Goal: Task Accomplishment & Management: Manage account settings

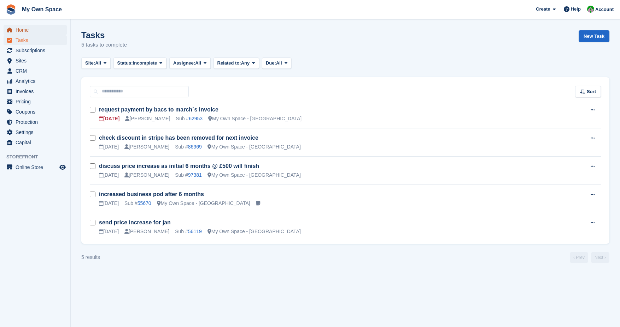
click at [22, 32] on span "Home" at bounding box center [37, 30] width 42 height 10
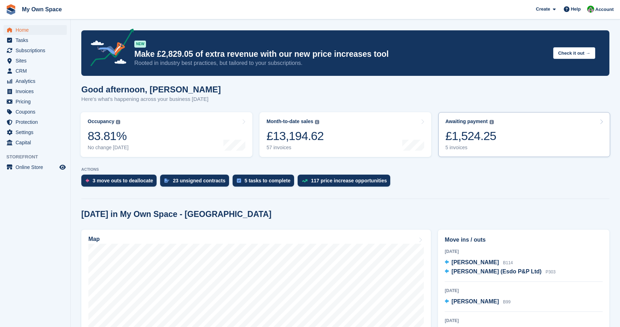
click at [449, 149] on div "5 invoices" at bounding box center [470, 148] width 51 height 6
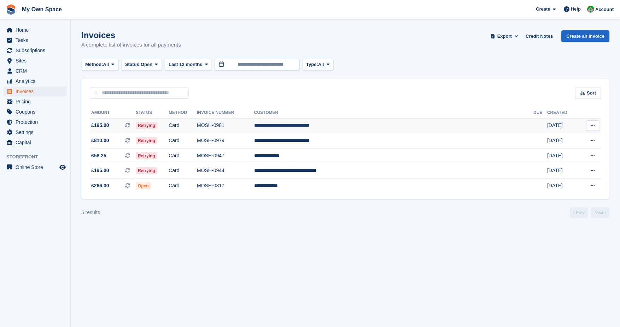
click at [197, 125] on td "Card" at bounding box center [183, 125] width 28 height 15
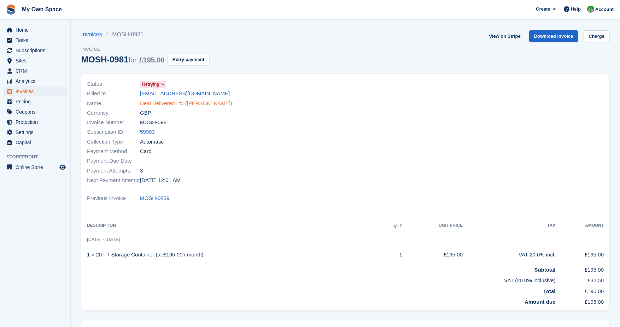
click at [170, 104] on link "Deal Delivered Ltd (Pav Kapoor)" at bounding box center [186, 104] width 92 height 8
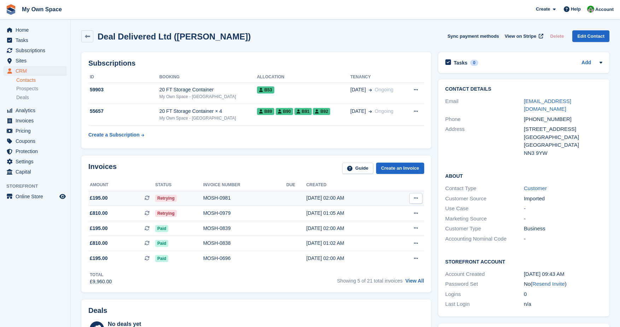
click at [220, 198] on div "MOSH-0981" at bounding box center [244, 198] width 83 height 7
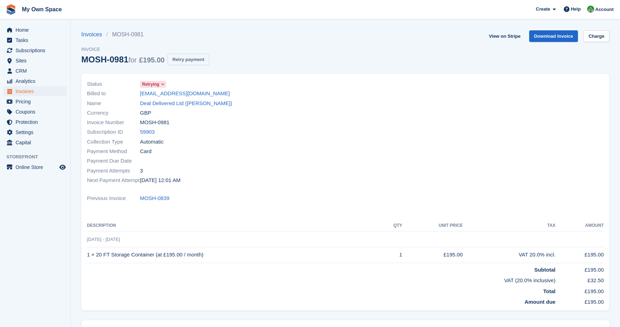
click at [200, 59] on button "Retry payment" at bounding box center [188, 60] width 42 height 12
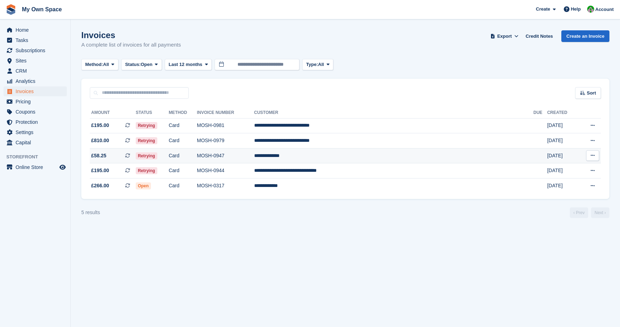
click at [349, 157] on td "**********" at bounding box center [393, 155] width 279 height 15
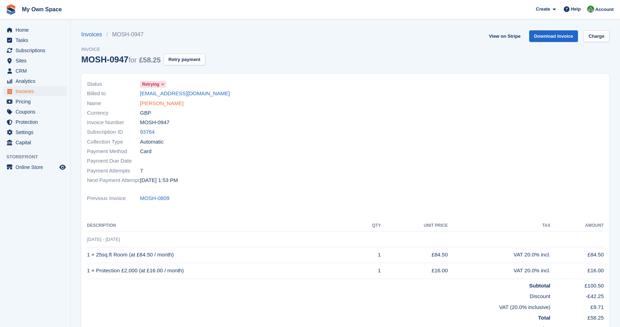
click at [165, 103] on link "[PERSON_NAME]" at bounding box center [161, 104] width 43 height 8
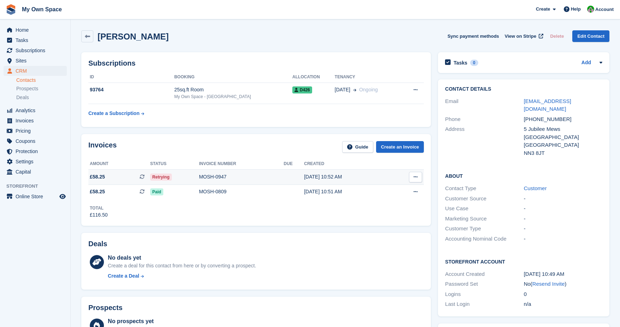
click at [210, 176] on div "MOSH-0947" at bounding box center [241, 176] width 85 height 7
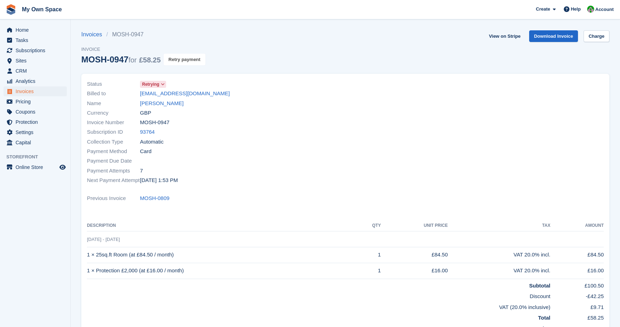
drag, startPoint x: 193, startPoint y: 58, endPoint x: 342, endPoint y: 32, distance: 151.8
click at [193, 59] on button "Retry payment" at bounding box center [185, 60] width 42 height 12
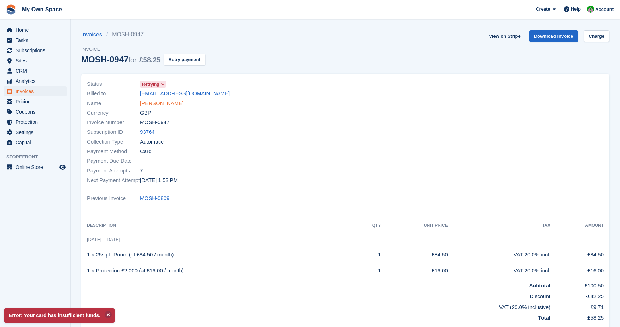
click at [159, 104] on link "[PERSON_NAME]" at bounding box center [161, 104] width 43 height 8
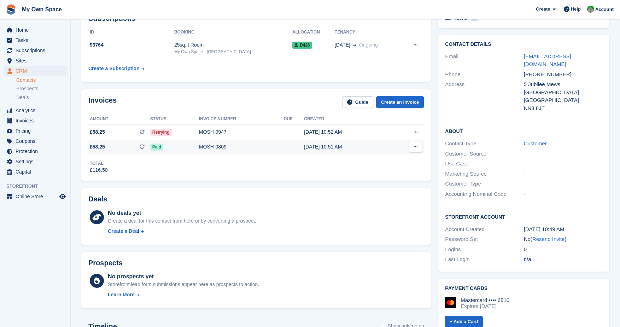
scroll to position [35, 0]
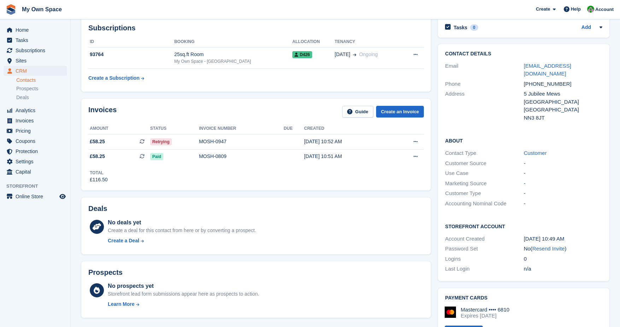
drag, startPoint x: 550, startPoint y: 241, endPoint x: 346, endPoint y: 33, distance: 291.0
click at [550, 246] on link "Resend Invite" at bounding box center [548, 249] width 32 height 6
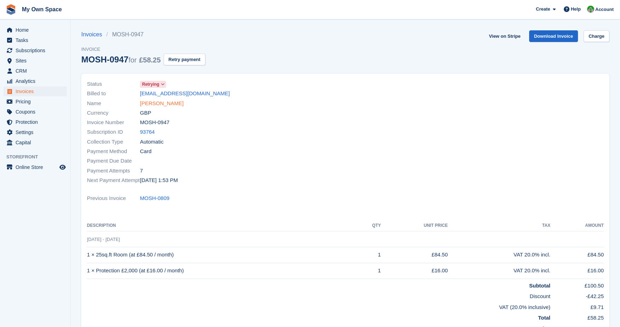
click at [160, 105] on link "[PERSON_NAME]" at bounding box center [161, 104] width 43 height 8
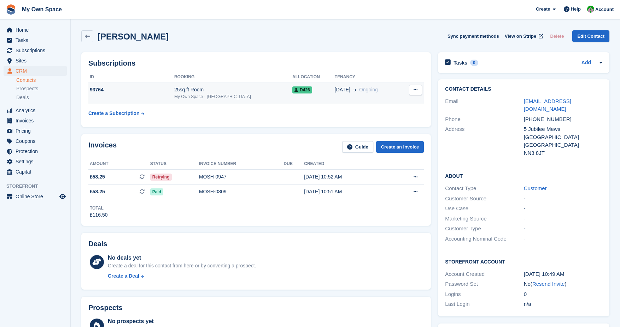
click at [189, 95] on div "My Own Space - [GEOGRAPHIC_DATA]" at bounding box center [233, 97] width 118 height 6
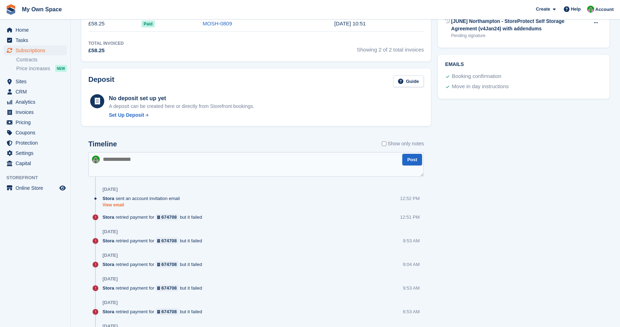
scroll to position [318, 0]
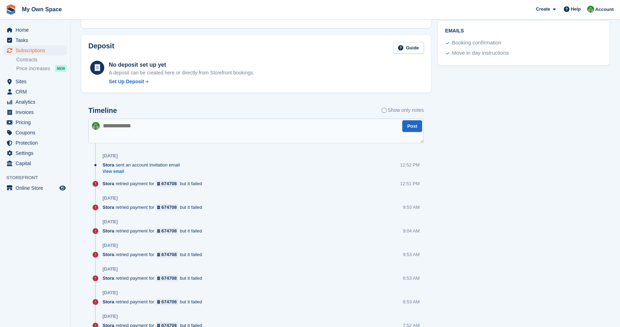
click at [125, 127] on textarea at bounding box center [255, 131] width 335 height 25
type textarea "**********"
click at [410, 129] on button "Post" at bounding box center [412, 126] width 20 height 12
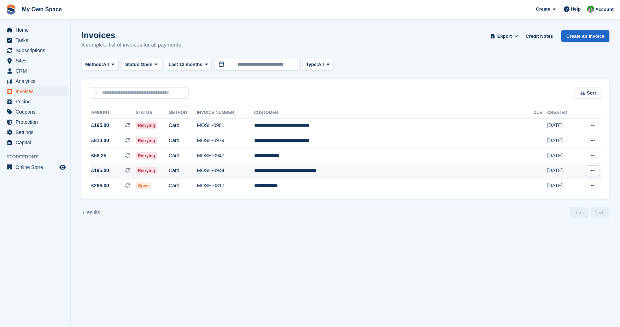
click at [254, 173] on td "MOSH-0944" at bounding box center [225, 171] width 57 height 15
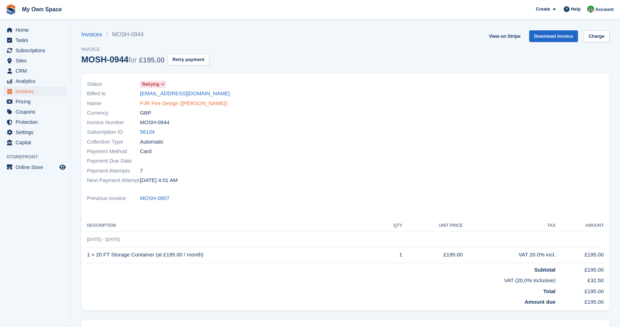
click at [182, 102] on link "PJR Fire Design (Paul John Raymond)" at bounding box center [183, 104] width 87 height 8
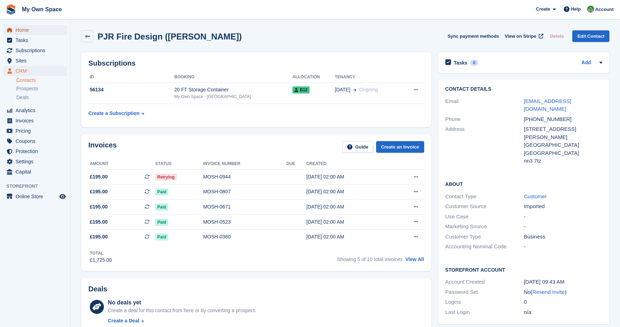
click at [25, 31] on span "Home" at bounding box center [37, 30] width 42 height 10
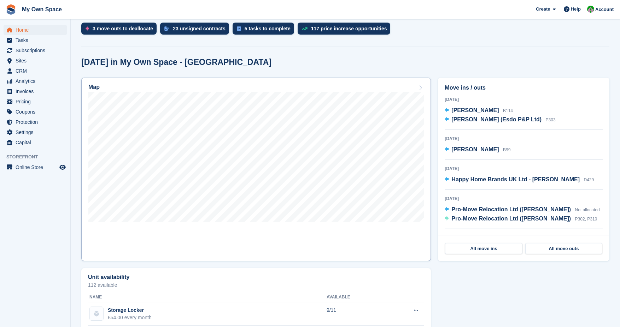
scroll to position [177, 0]
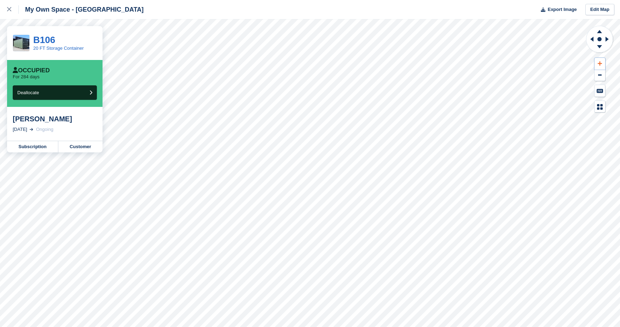
click at [597, 64] on icon at bounding box center [599, 63] width 4 height 5
click at [10, 13] on div at bounding box center [13, 9] width 12 height 8
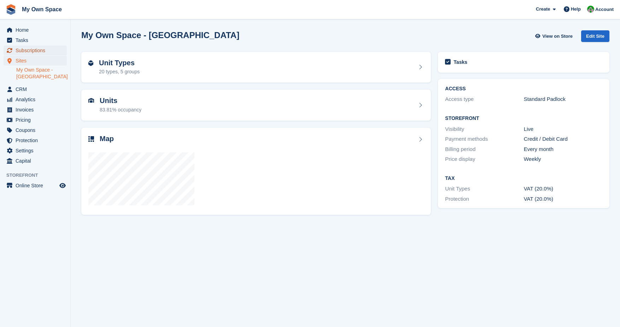
click at [32, 51] on span "Subscriptions" at bounding box center [37, 51] width 42 height 10
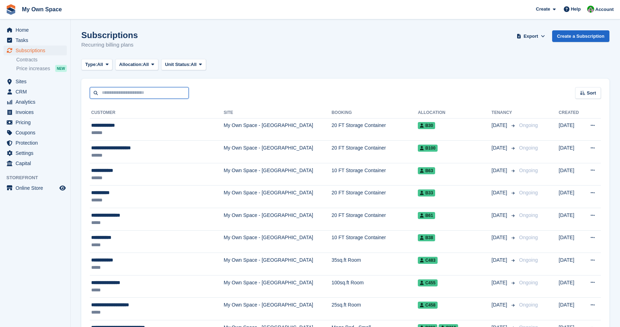
click at [111, 92] on input "text" at bounding box center [139, 93] width 99 height 12
type input "******"
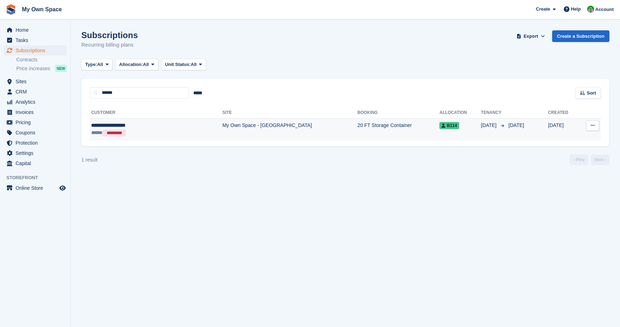
click at [222, 126] on td "My Own Space - [GEOGRAPHIC_DATA]" at bounding box center [289, 129] width 135 height 22
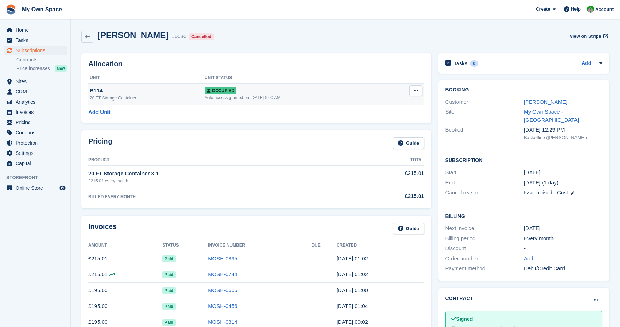
click at [206, 92] on span "Occupied" at bounding box center [221, 90] width 32 height 7
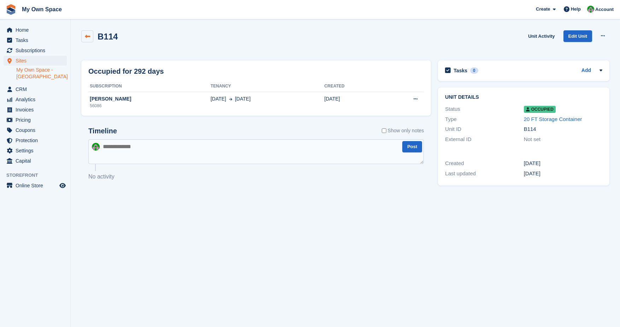
click at [88, 35] on icon at bounding box center [87, 36] width 5 height 5
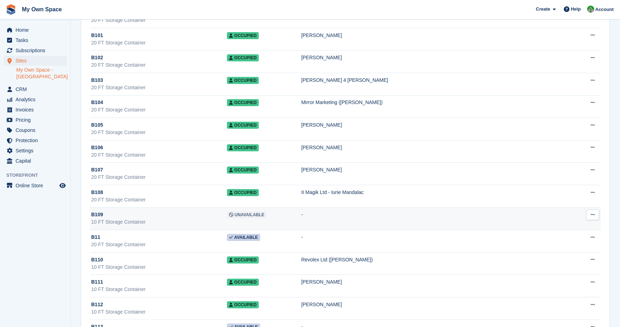
scroll to position [212, 0]
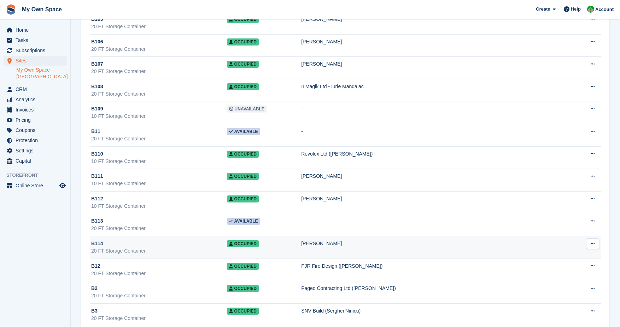
click at [233, 242] on icon at bounding box center [231, 244] width 4 height 4
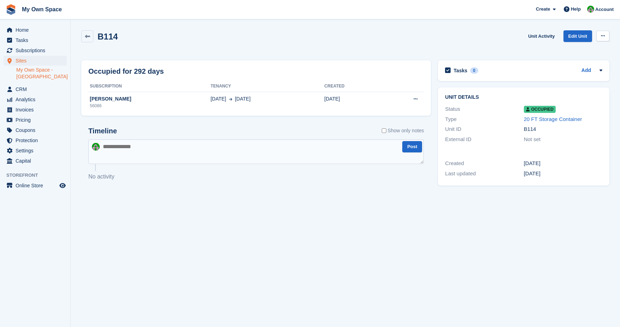
click at [601, 36] on icon at bounding box center [603, 36] width 4 height 5
click at [521, 40] on div "B114 Unit Activity Edit Unit Overlock Repossess Deallocate" at bounding box center [345, 40] width 528 height 20
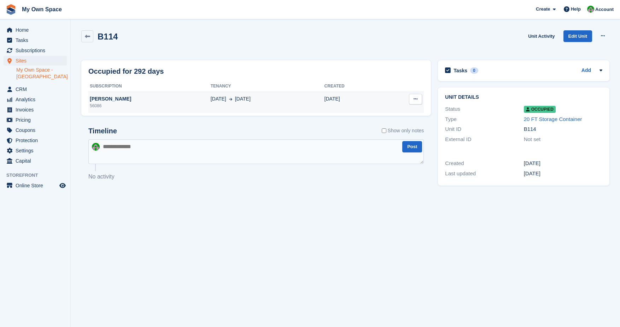
click at [110, 102] on div "[PERSON_NAME]" at bounding box center [149, 98] width 122 height 7
